Goal: Task Accomplishment & Management: Manage account settings

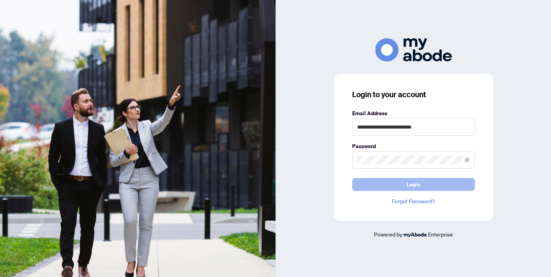
click at [433, 185] on button "Login" at bounding box center [413, 184] width 123 height 13
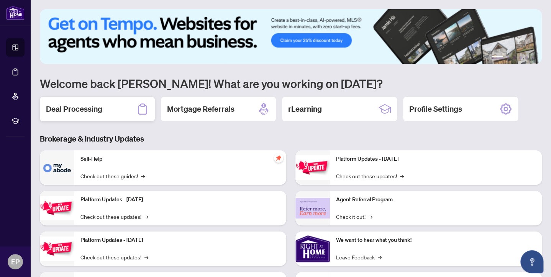
click at [68, 111] on h2 "Deal Processing" at bounding box center [74, 109] width 56 height 11
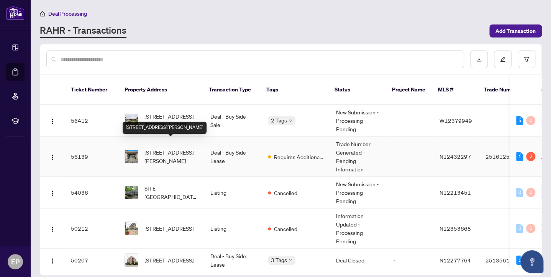
click at [168, 148] on span "[STREET_ADDRESS][PERSON_NAME]" at bounding box center [171, 156] width 54 height 17
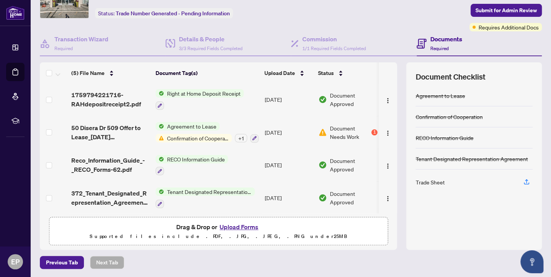
scroll to position [31, 0]
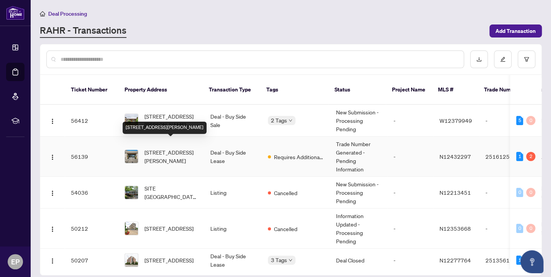
click at [171, 149] on span "[STREET_ADDRESS][PERSON_NAME]" at bounding box center [171, 156] width 54 height 17
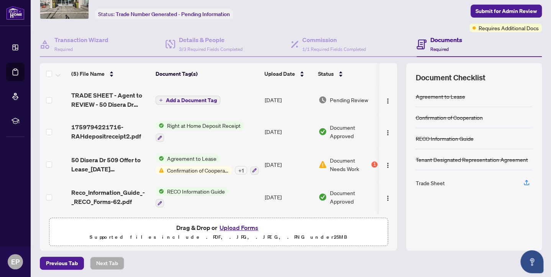
scroll to position [43, 0]
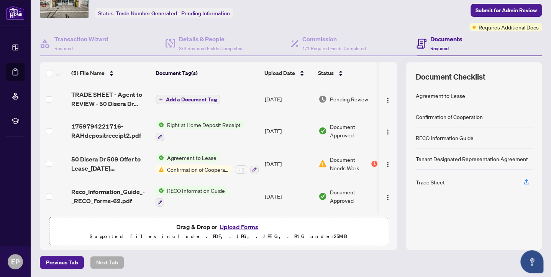
click at [214, 170] on span "Confirmation of Cooperation" at bounding box center [198, 170] width 68 height 8
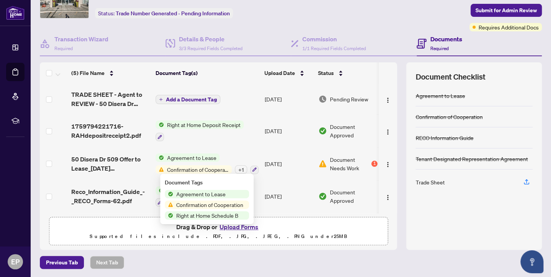
click at [214, 208] on span "Confirmation of Cooperation" at bounding box center [209, 205] width 73 height 8
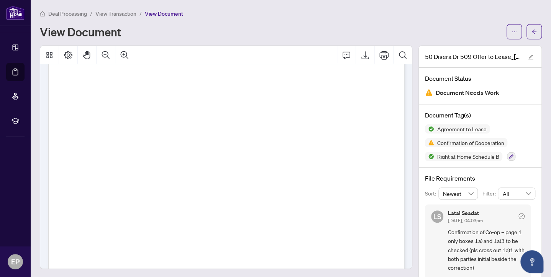
scroll to position [199, 0]
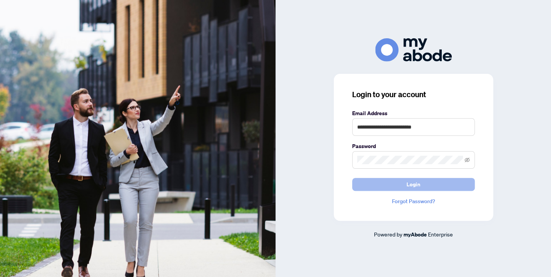
click at [384, 188] on button "Login" at bounding box center [413, 184] width 123 height 13
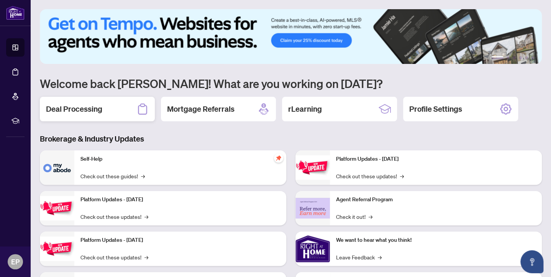
click at [101, 108] on h2 "Deal Processing" at bounding box center [74, 109] width 56 height 11
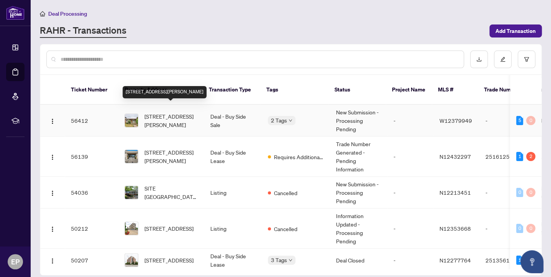
click at [172, 115] on span "[STREET_ADDRESS][PERSON_NAME]" at bounding box center [171, 120] width 54 height 17
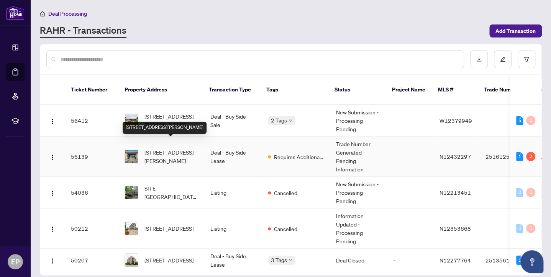
click at [189, 153] on span "[STREET_ADDRESS][PERSON_NAME]" at bounding box center [171, 156] width 54 height 17
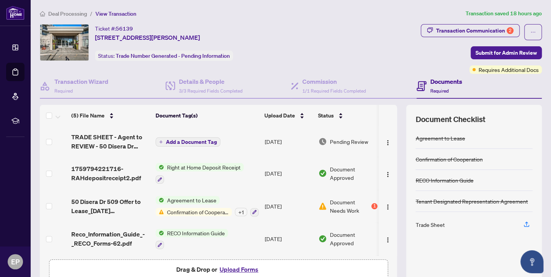
click at [209, 210] on span "Confirmation of Cooperation" at bounding box center [198, 212] width 68 height 8
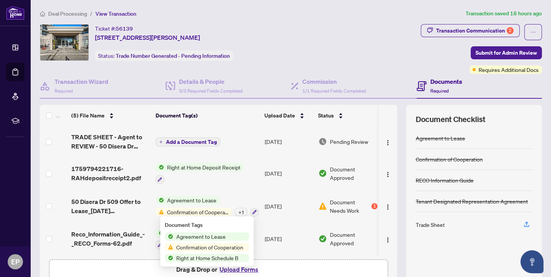
click at [206, 248] on span "Confirmation of Cooperation" at bounding box center [209, 247] width 73 height 8
